Goal: Transaction & Acquisition: Obtain resource

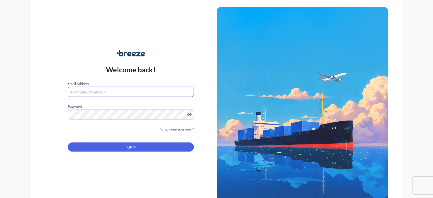
click at [106, 89] on input "Email Address" at bounding box center [131, 92] width 126 height 10
paste input "[EMAIL_ADDRESS][DOMAIN_NAME]"
type input "[EMAIL_ADDRESS][DOMAIN_NAME]"
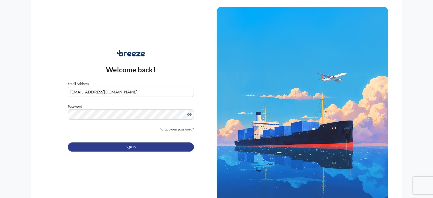
click at [118, 146] on button "Sign In" at bounding box center [131, 146] width 126 height 9
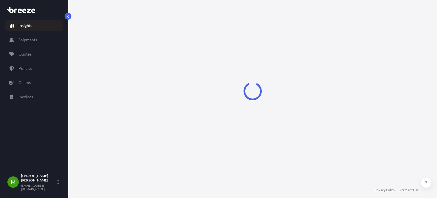
select select "2025"
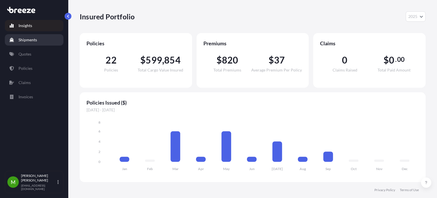
click at [26, 40] on p "Shipments" at bounding box center [28, 40] width 19 height 6
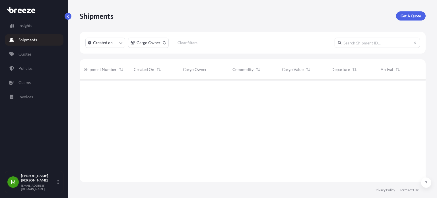
scroll to position [101, 342]
click at [30, 54] on p "Quotes" at bounding box center [25, 54] width 13 height 6
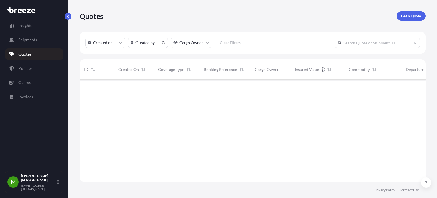
scroll to position [101, 342]
click at [415, 16] on p "Get a Quote" at bounding box center [411, 16] width 20 height 6
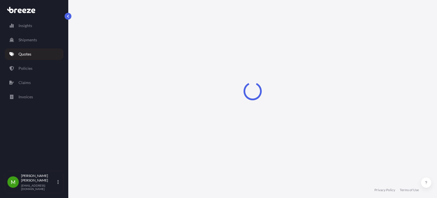
select select "Sea"
select select "1"
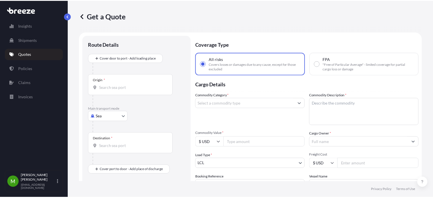
scroll to position [9, 0]
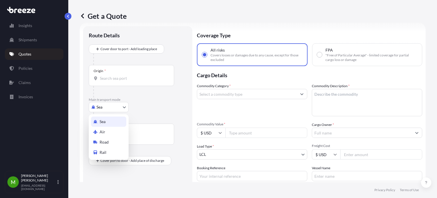
click at [112, 106] on body "Insights Shipments Quotes Policies Claims Invoices M [PERSON_NAME] [EMAIL_ADDRE…" at bounding box center [218, 99] width 437 height 198
click at [100, 140] on span "Road" at bounding box center [104, 142] width 9 height 6
select select "Road"
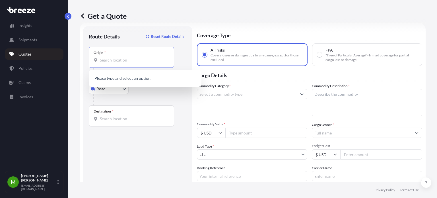
click at [116, 59] on input "Origin *" at bounding box center [133, 60] width 67 height 6
paste input "44223"
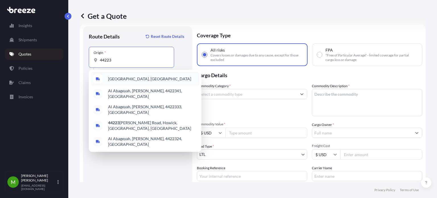
click at [120, 84] on div "[GEOGRAPHIC_DATA], [GEOGRAPHIC_DATA]" at bounding box center [145, 79] width 108 height 14
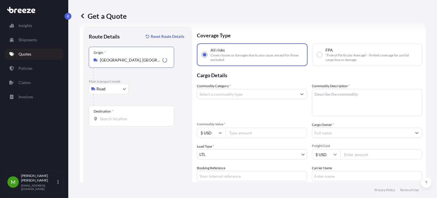
type input "[GEOGRAPHIC_DATA], [GEOGRAPHIC_DATA]"
click at [115, 116] on input "Destination *" at bounding box center [133, 119] width 67 height 6
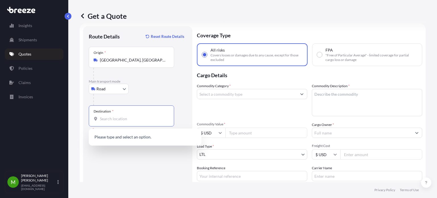
paste input "79927"
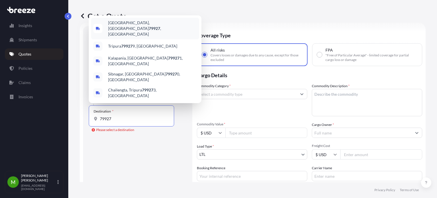
click at [144, 37] on span "[GEOGRAPHIC_DATA] , [GEOGRAPHIC_DATA]" at bounding box center [152, 28] width 89 height 17
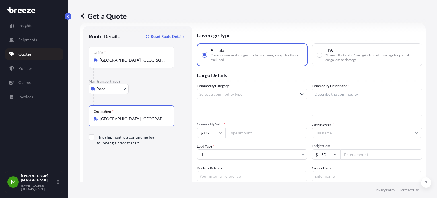
type input "[GEOGRAPHIC_DATA], [GEOGRAPHIC_DATA]"
click at [229, 93] on input "Commodity Category *" at bounding box center [247, 94] width 100 height 10
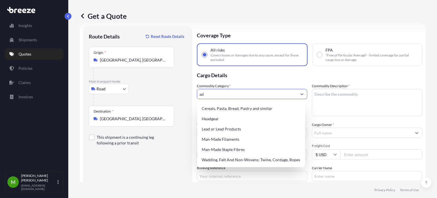
type input "a"
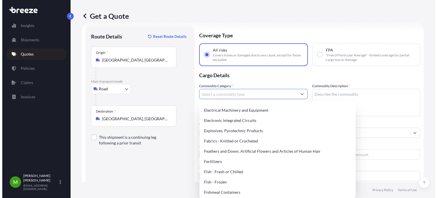
scroll to position [357, 0]
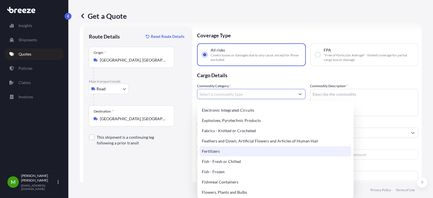
click at [238, 150] on div "Fertilizers" at bounding box center [276, 151] width 152 height 10
type input "Fertilizers"
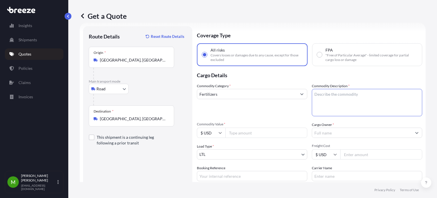
click at [329, 99] on textarea "Commodity Description *" at bounding box center [367, 102] width 110 height 27
type textarea "Adhesvive"
click at [237, 133] on input "Commodity Value *" at bounding box center [266, 133] width 82 height 10
type input "2155"
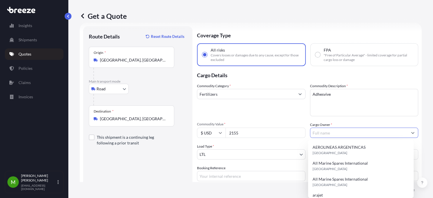
click at [319, 135] on input "Cargo Owner *" at bounding box center [359, 133] width 98 height 10
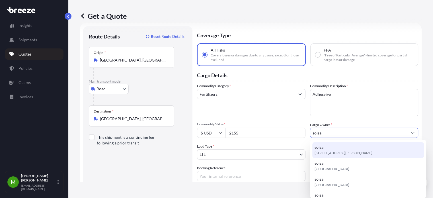
click at [335, 149] on div "soisa [STREET_ADDRESS][PERSON_NAME]" at bounding box center [368, 150] width 112 height 16
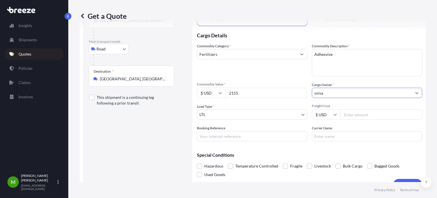
scroll to position [51, 0]
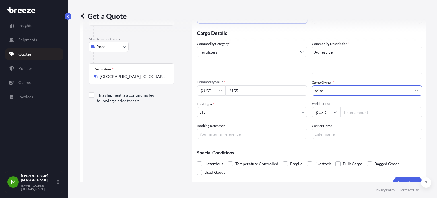
type input "soisa"
click at [365, 109] on input "Freight Cost" at bounding box center [382, 112] width 82 height 10
type input "211.91"
click at [236, 132] on input "Booking Reference" at bounding box center [252, 134] width 110 height 10
paste input "QUOTE #17808 PO 37222"
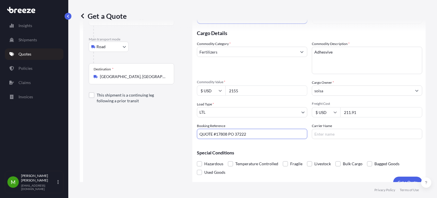
scroll to position [60, 0]
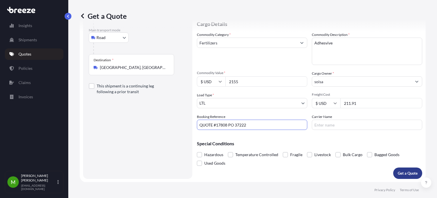
type input "QUOTE #17808 PO 37222"
click at [397, 177] on button "Get a Quote" at bounding box center [407, 172] width 29 height 11
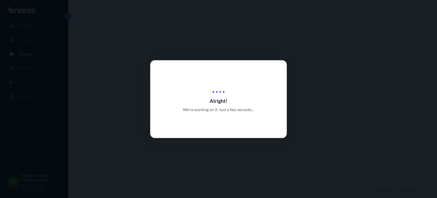
select select "Road"
select select "1"
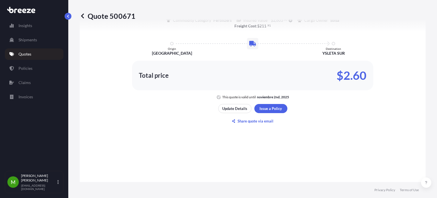
scroll to position [390, 0]
